Goal: Find specific page/section: Find specific page/section

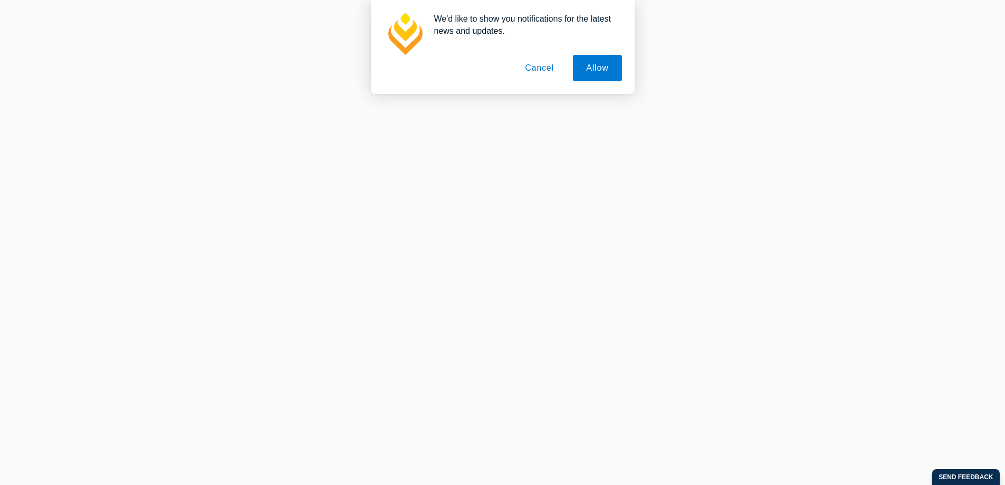
click at [546, 70] on button "Cancel" at bounding box center [539, 68] width 55 height 26
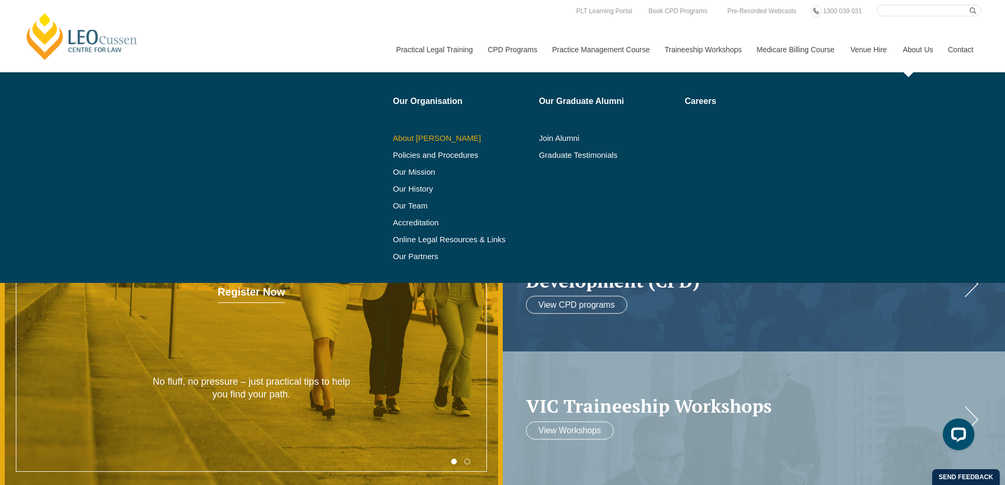
click at [436, 138] on link "About [PERSON_NAME]" at bounding box center [462, 138] width 139 height 8
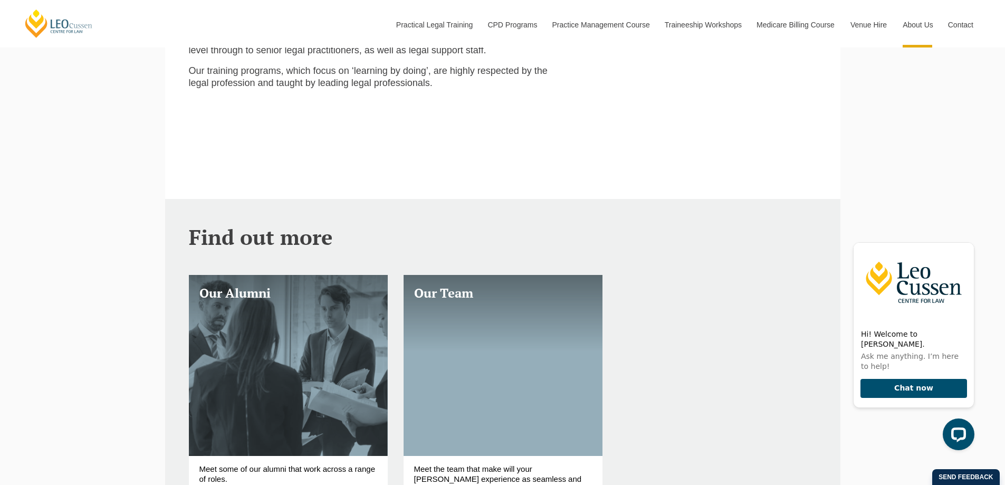
scroll to position [314, 0]
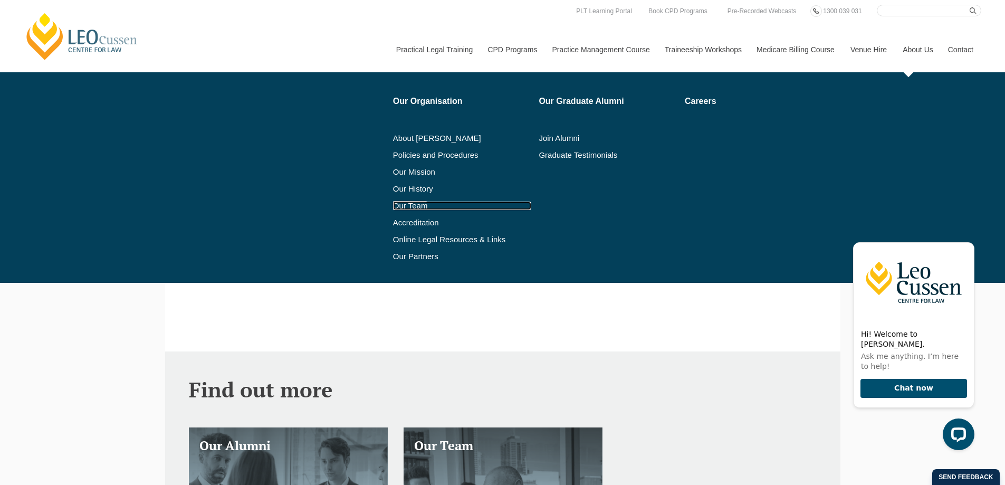
drag, startPoint x: 416, startPoint y: 201, endPoint x: 421, endPoint y: 198, distance: 5.4
click at [417, 201] on li "Our Team" at bounding box center [462, 205] width 139 height 17
